Goal: Navigation & Orientation: Find specific page/section

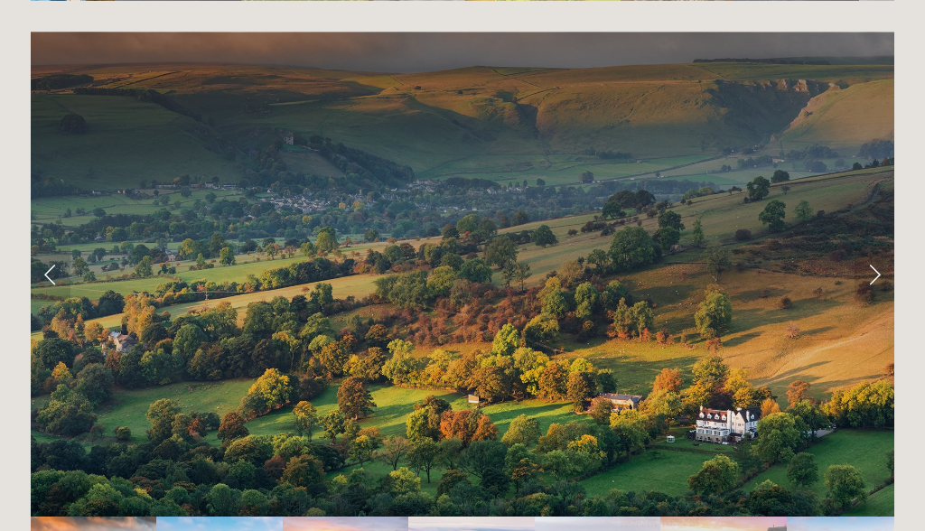
scroll to position [3520, 0]
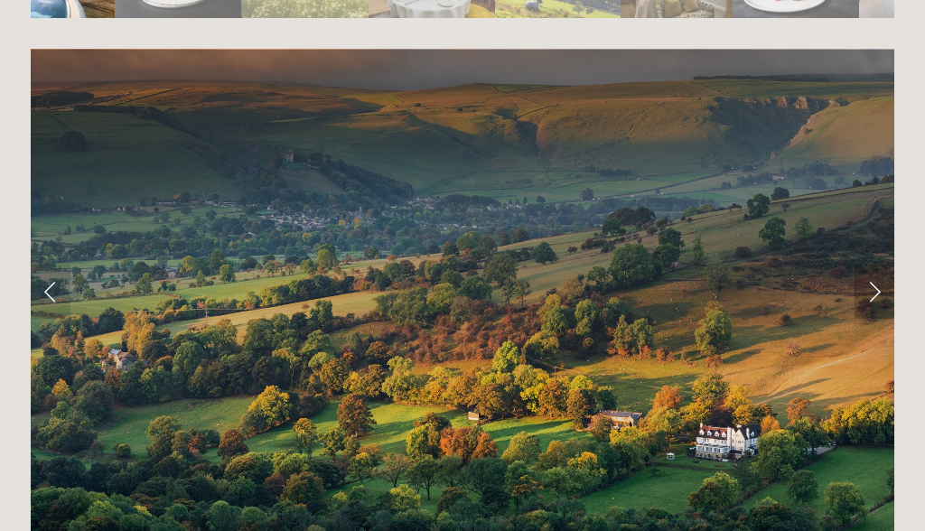
click at [881, 265] on link "Next Slide" at bounding box center [874, 292] width 40 height 54
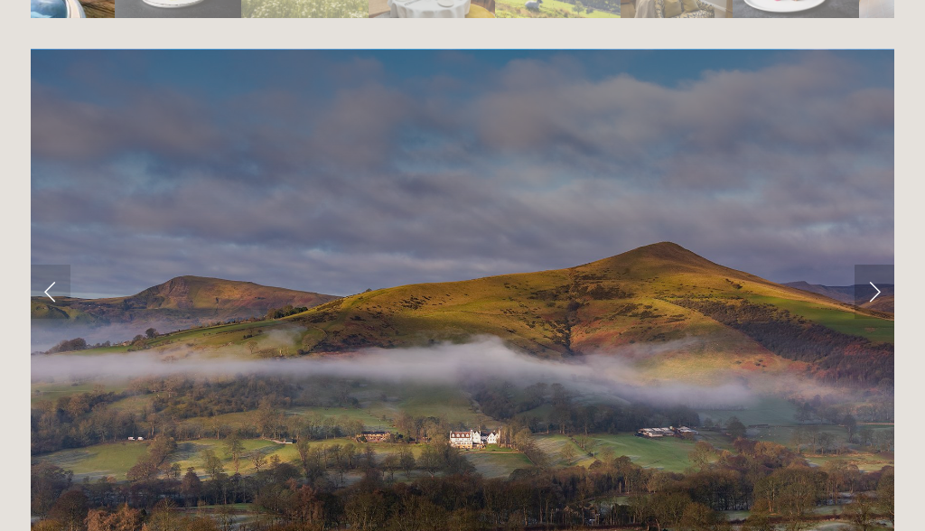
click at [881, 265] on link "Next Slide" at bounding box center [874, 292] width 40 height 54
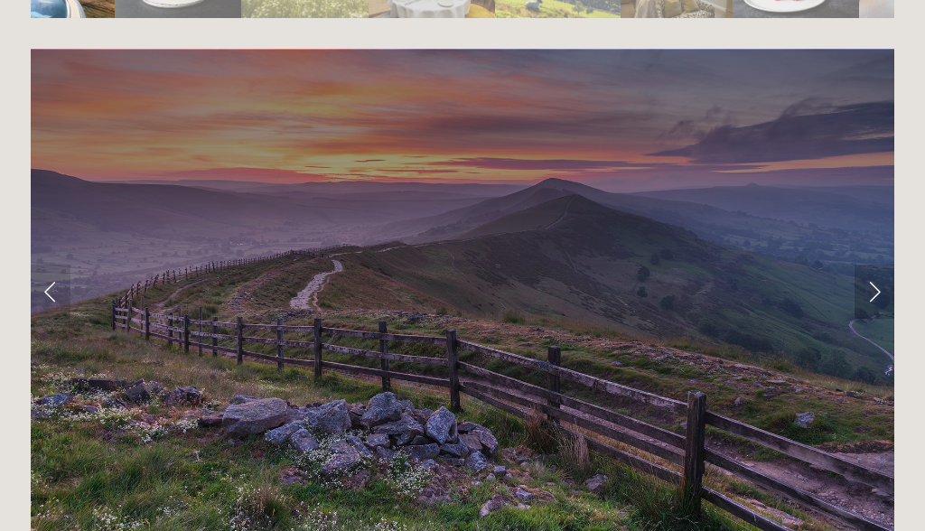
click at [881, 265] on link "Next Slide" at bounding box center [874, 292] width 40 height 54
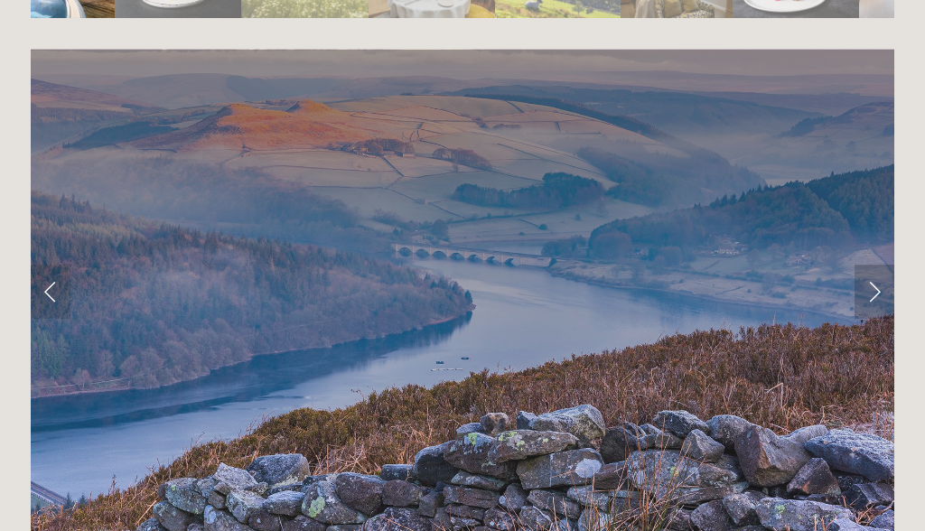
click at [881, 265] on link "Next Slide" at bounding box center [874, 292] width 40 height 54
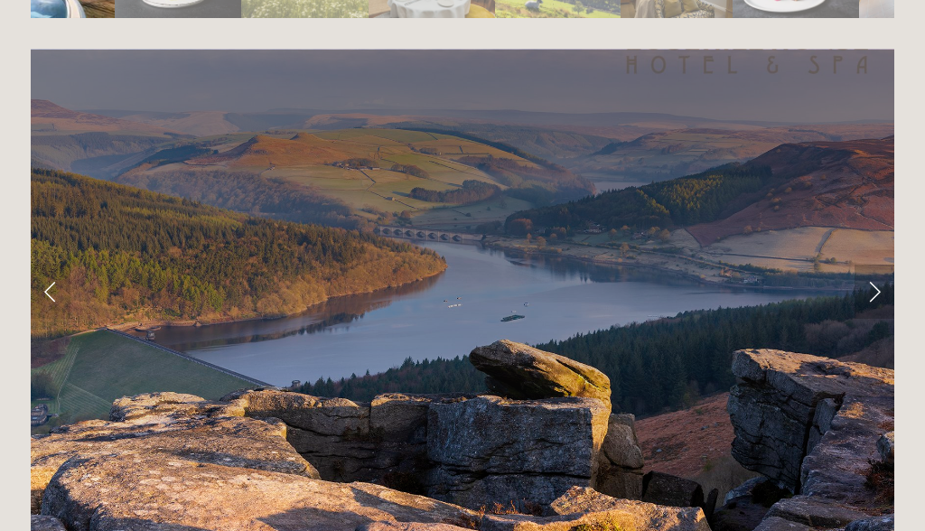
click at [881, 265] on link "Next Slide" at bounding box center [874, 292] width 40 height 54
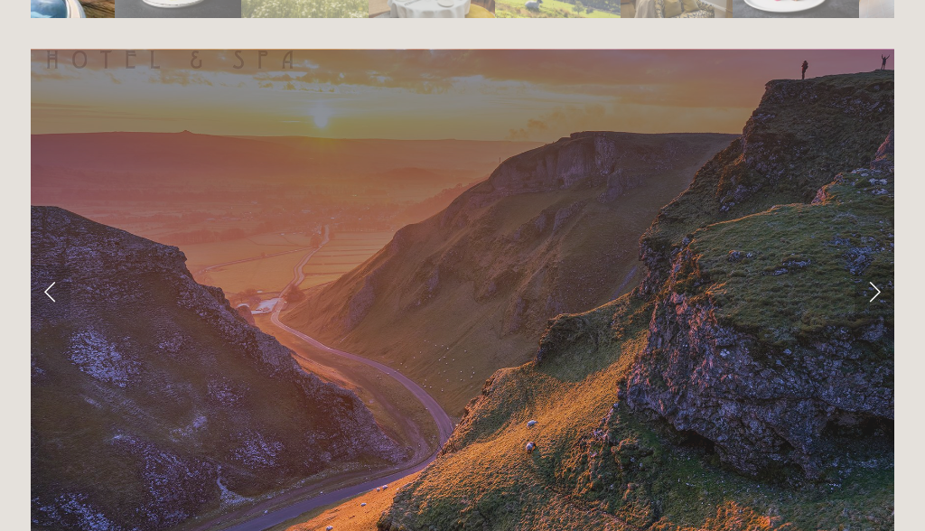
click at [881, 265] on link "Next Slide" at bounding box center [874, 292] width 40 height 54
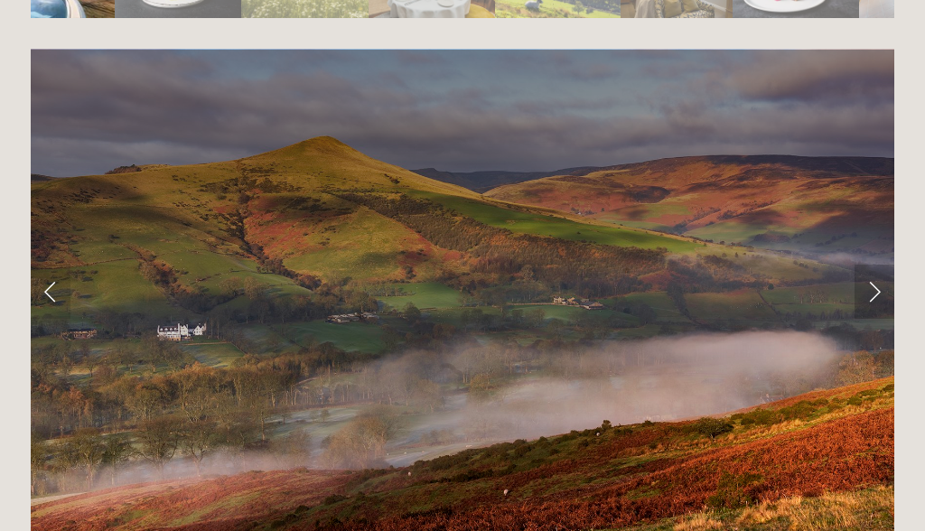
click at [881, 265] on link "Next Slide" at bounding box center [874, 292] width 40 height 54
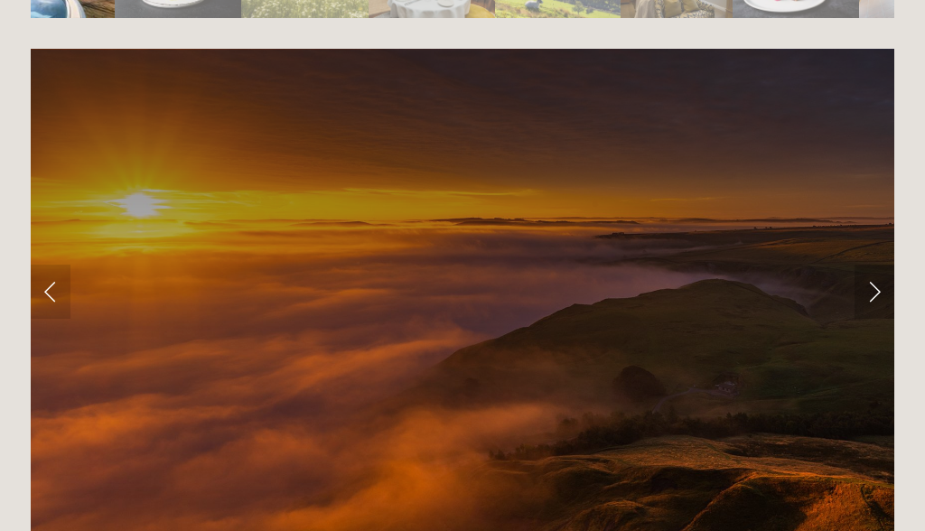
click at [881, 265] on link "Next Slide" at bounding box center [874, 292] width 40 height 54
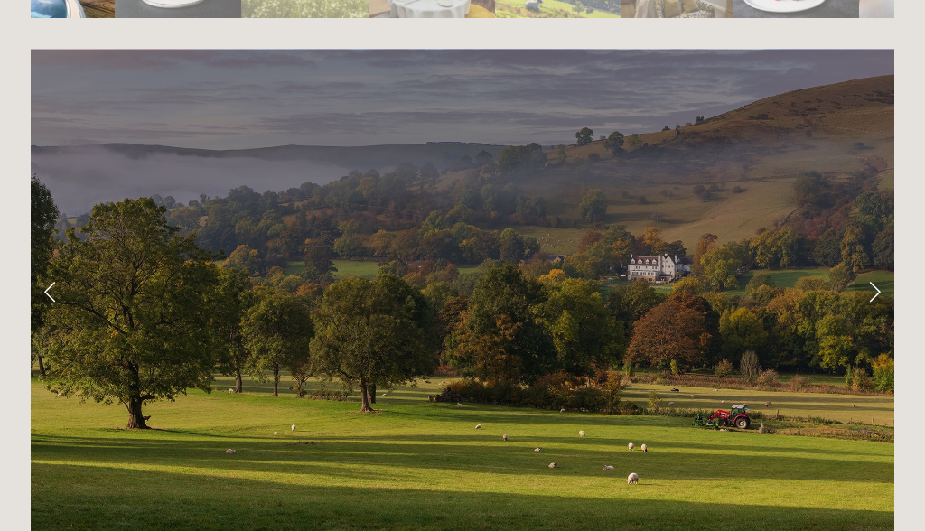
click at [881, 265] on link "Next Slide" at bounding box center [874, 292] width 40 height 54
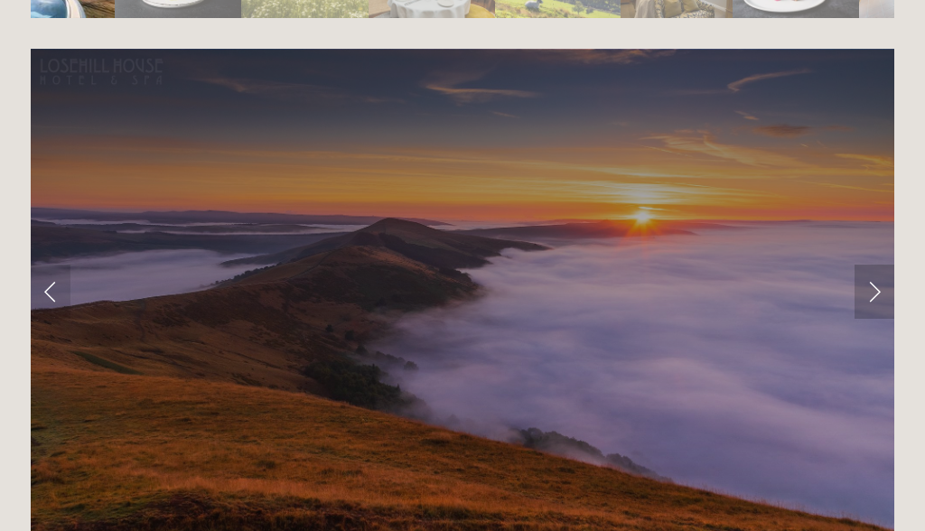
click at [881, 265] on link "Next Slide" at bounding box center [874, 292] width 40 height 54
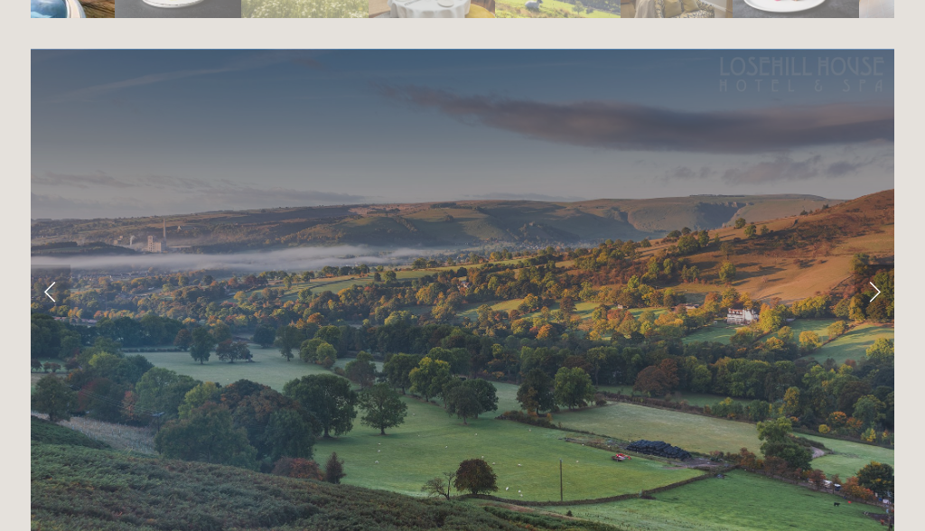
click at [881, 265] on link "Next Slide" at bounding box center [874, 292] width 40 height 54
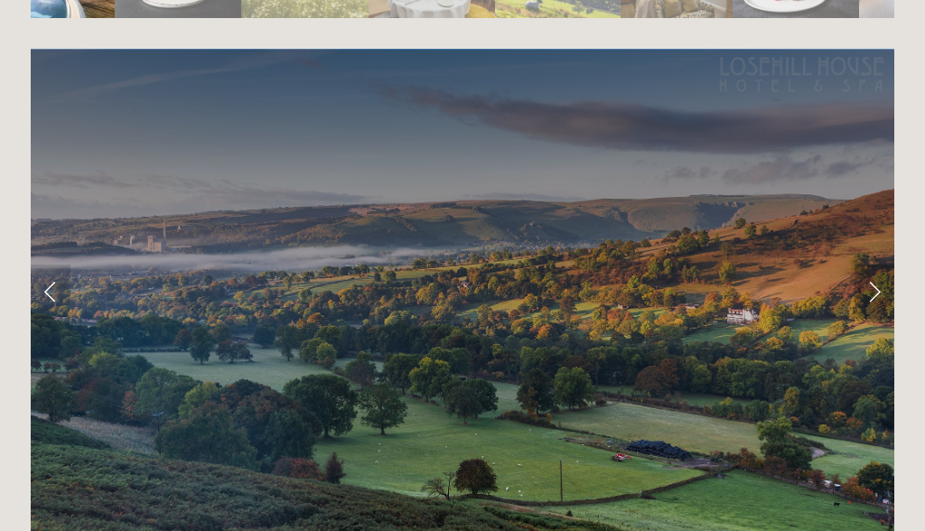
click at [881, 265] on link "Next Slide" at bounding box center [874, 292] width 40 height 54
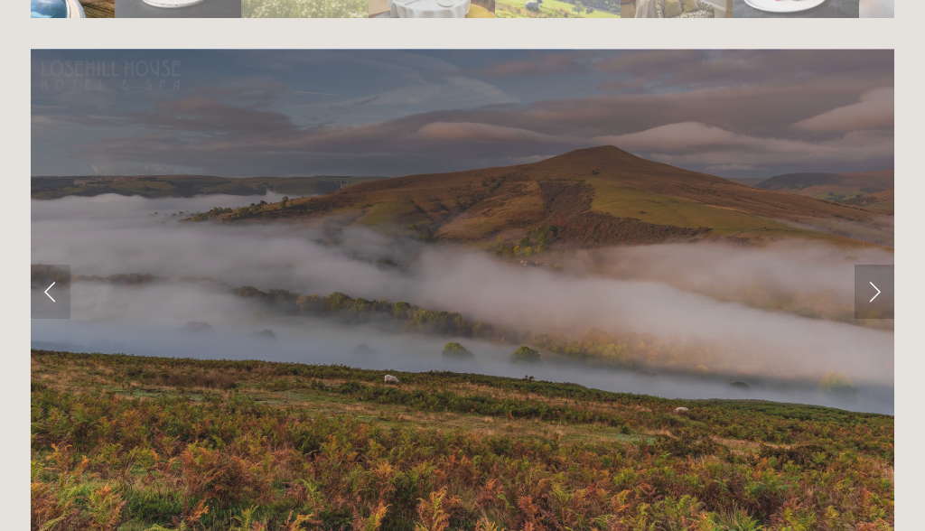
click at [881, 265] on link "Next Slide" at bounding box center [874, 292] width 40 height 54
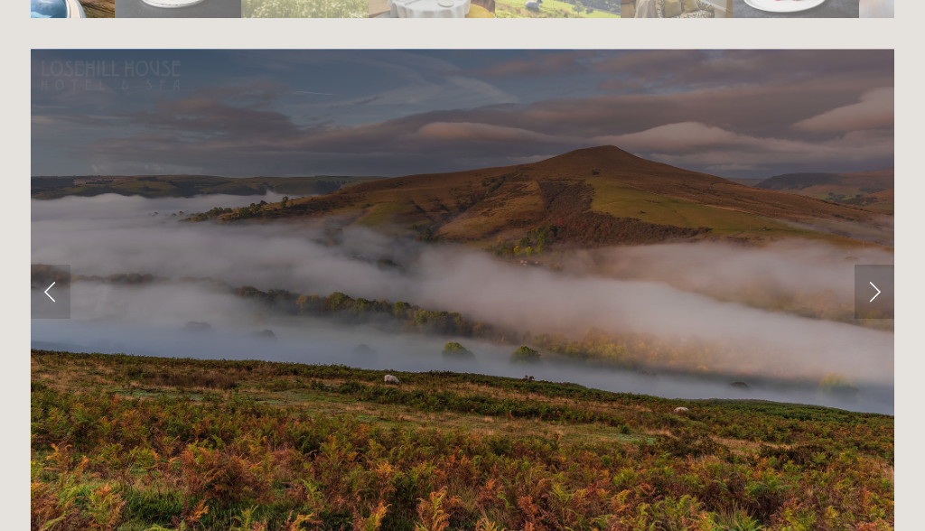
click at [881, 265] on link "Next Slide" at bounding box center [874, 292] width 40 height 54
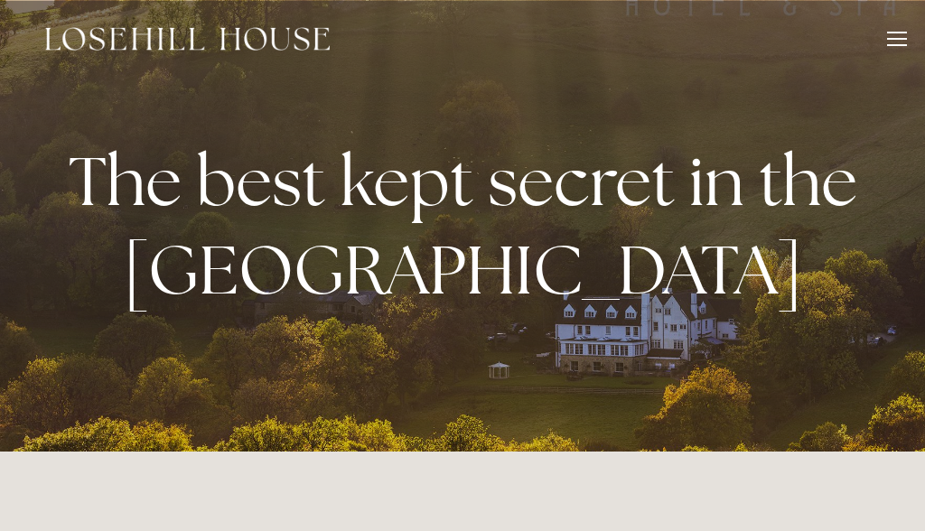
scroll to position [0, 0]
click at [890, 40] on div at bounding box center [897, 42] width 20 height 20
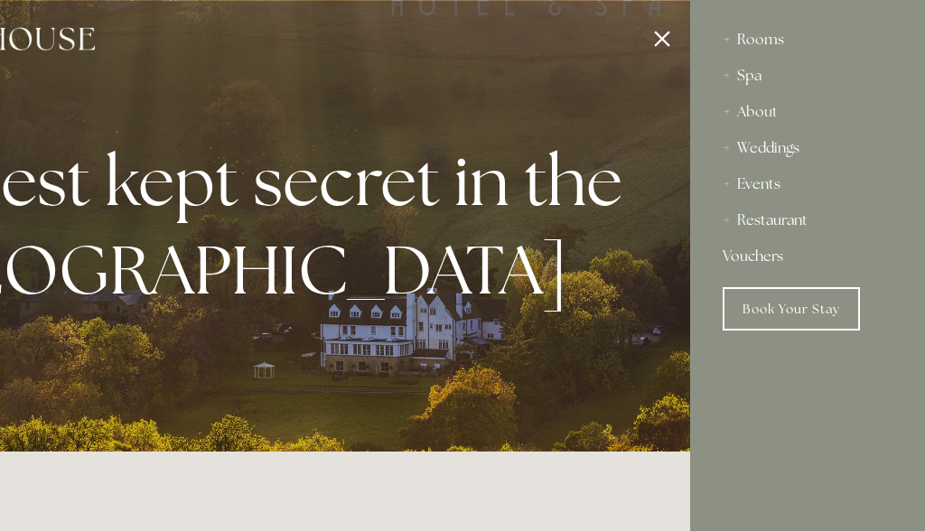
click at [764, 30] on div "Rooms" at bounding box center [808, 40] width 170 height 36
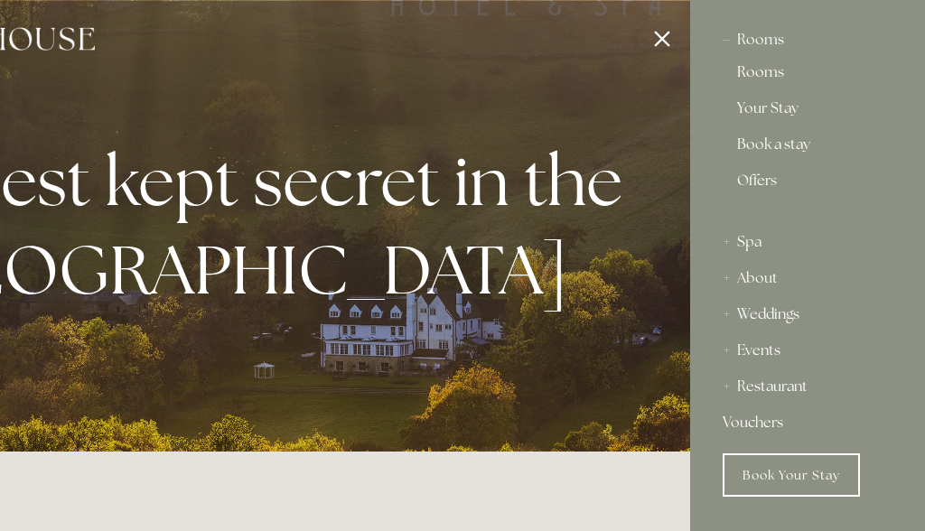
click at [753, 69] on link "Rooms" at bounding box center [807, 76] width 141 height 22
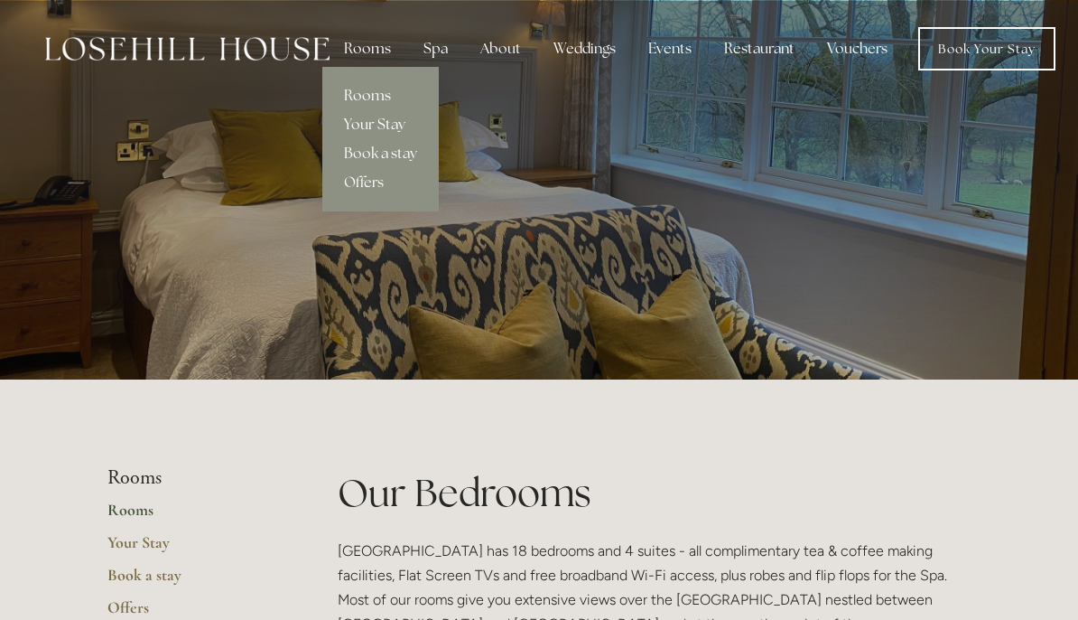
click at [365, 122] on link "Your Stay" at bounding box center [380, 124] width 117 height 29
